Goal: Find specific page/section: Find specific page/section

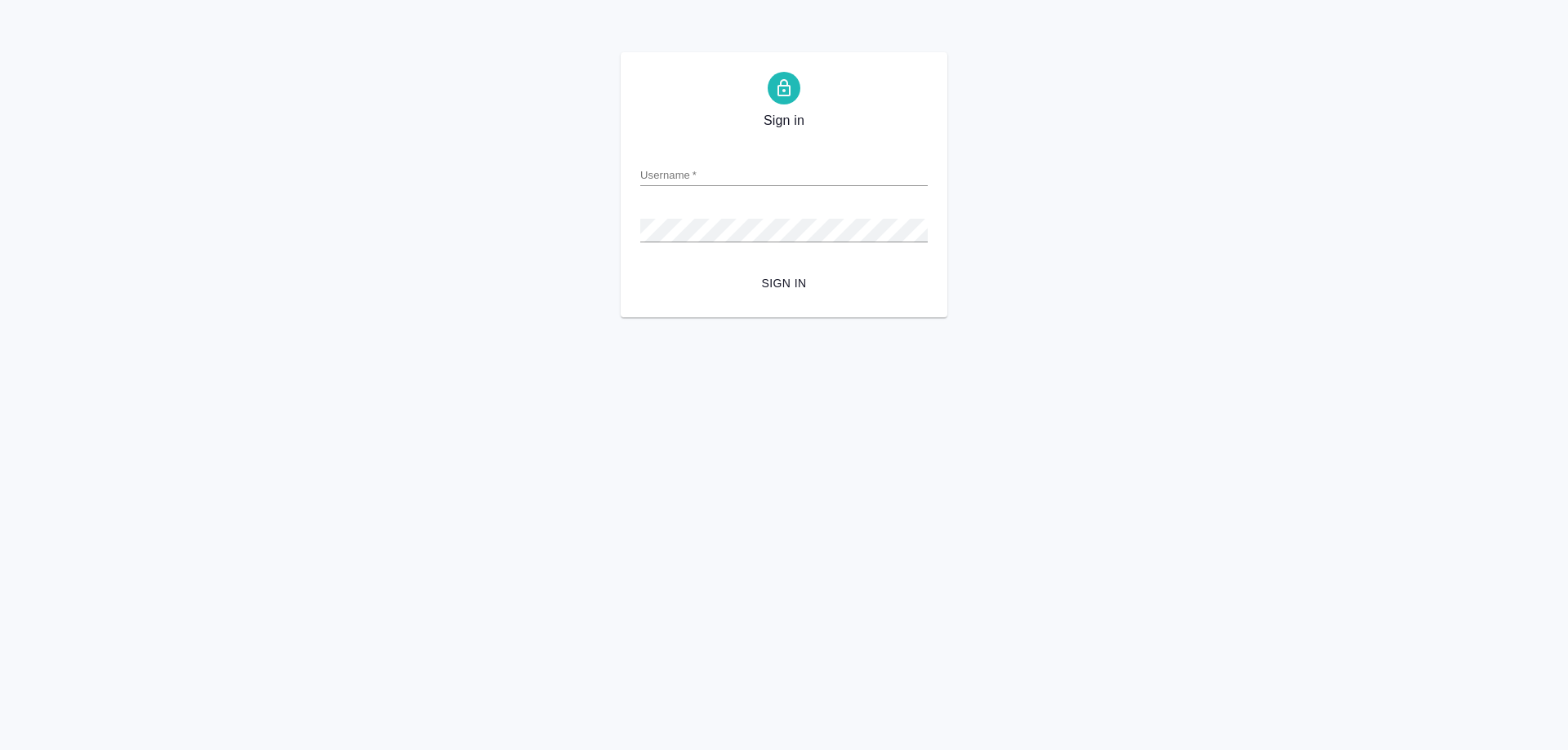
type input "[EMAIL_ADDRESS][DOMAIN_NAME]"
drag, startPoint x: 0, startPoint y: 0, endPoint x: 791, endPoint y: 283, distance: 840.1
click at [791, 283] on span "Sign in" at bounding box center [784, 284] width 262 height 20
click at [548, 227] on div "Sign in Username   * o.ovsyanik@awatera.com Password   * urlPath   * / Sign in" at bounding box center [784, 185] width 1568 height 266
click at [510, 317] on html "Sign in Username   * o.ovsyanik@awatera.com Password   * urlPath   * / Sign in" at bounding box center [784, 158] width 1568 height 317
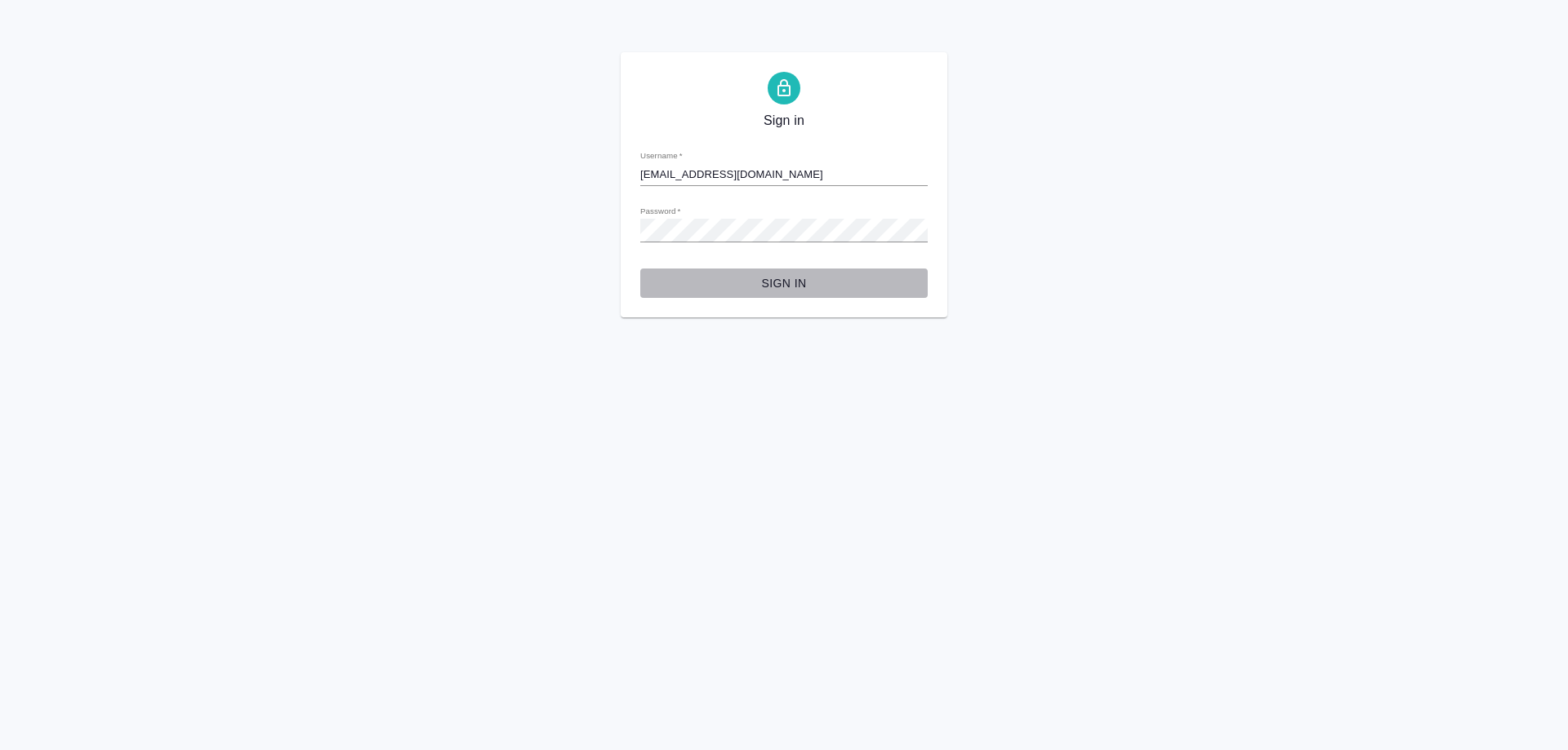
click at [789, 280] on span "Sign in" at bounding box center [784, 284] width 262 height 20
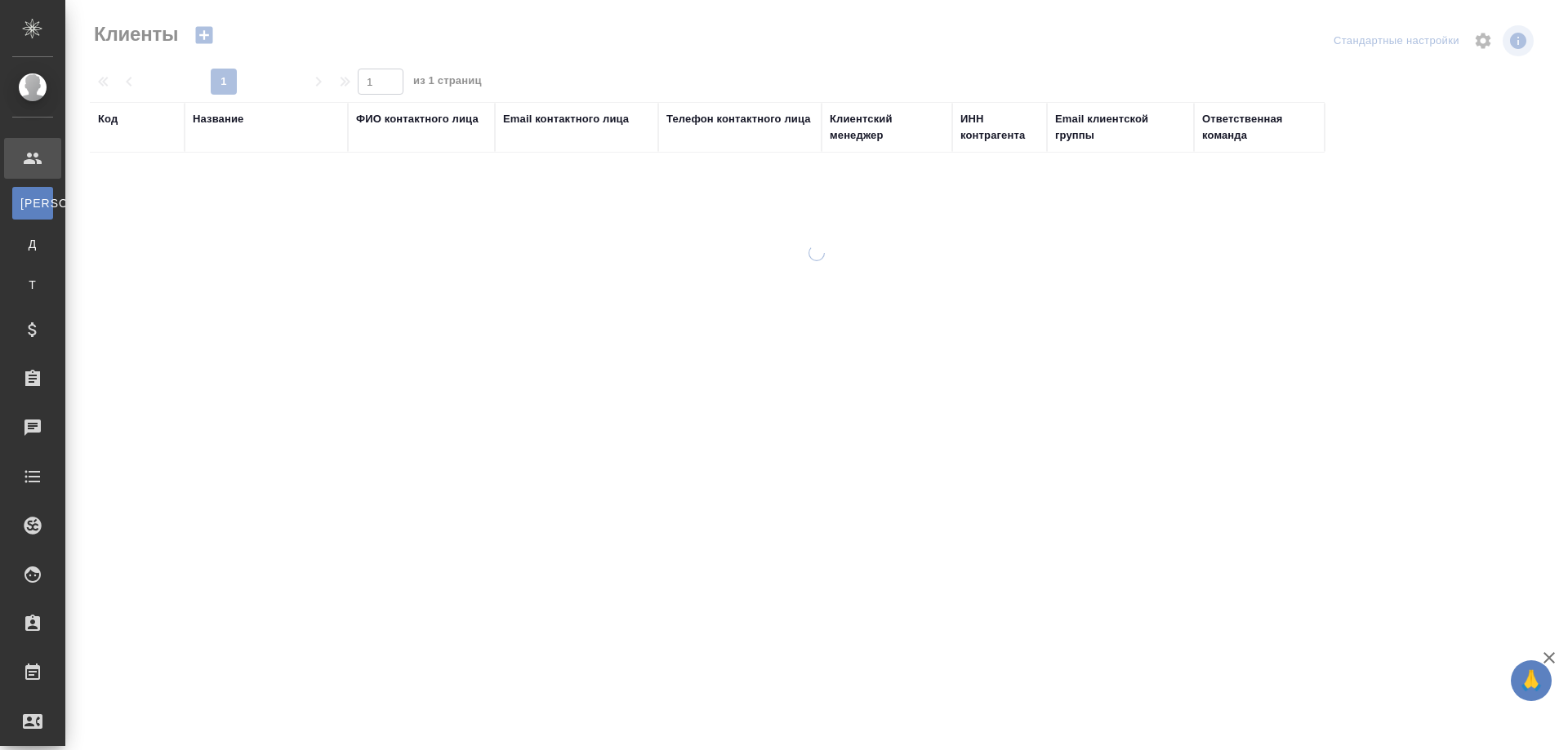
select select "RU"
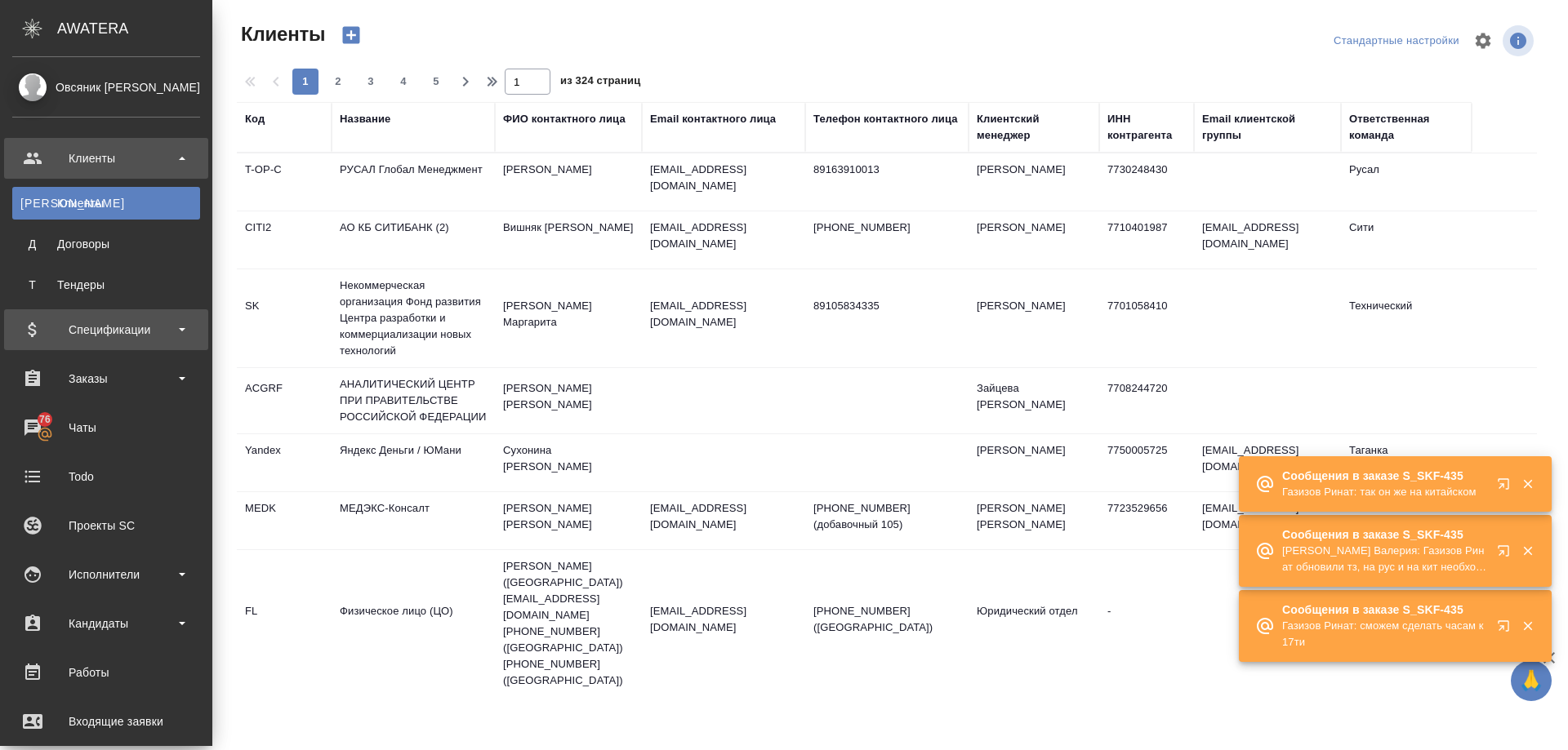
click at [95, 335] on div "Спецификации" at bounding box center [106, 330] width 188 height 25
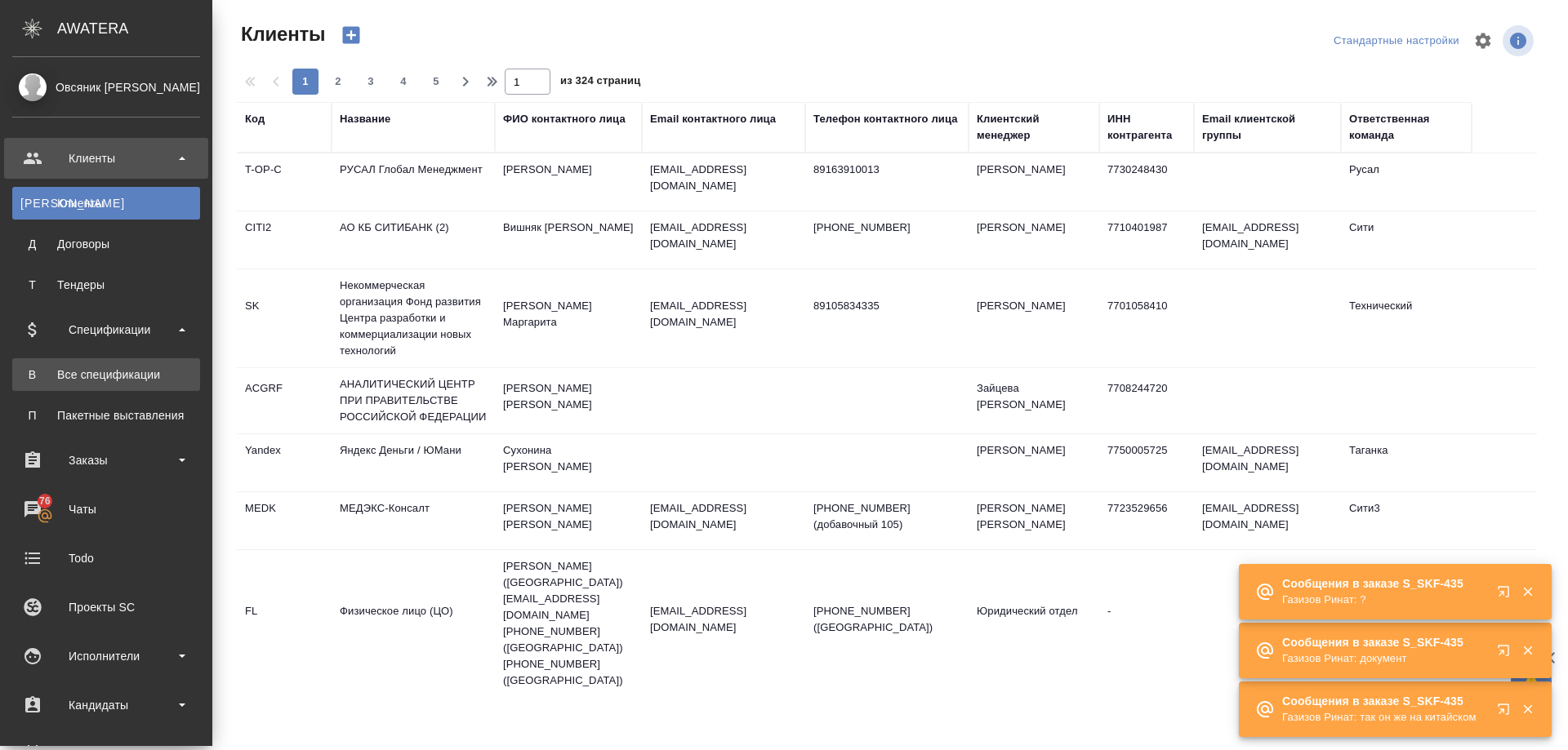
click at [84, 379] on div "Все спецификации" at bounding box center [106, 375] width 171 height 16
